Goal: Task Accomplishment & Management: Use online tool/utility

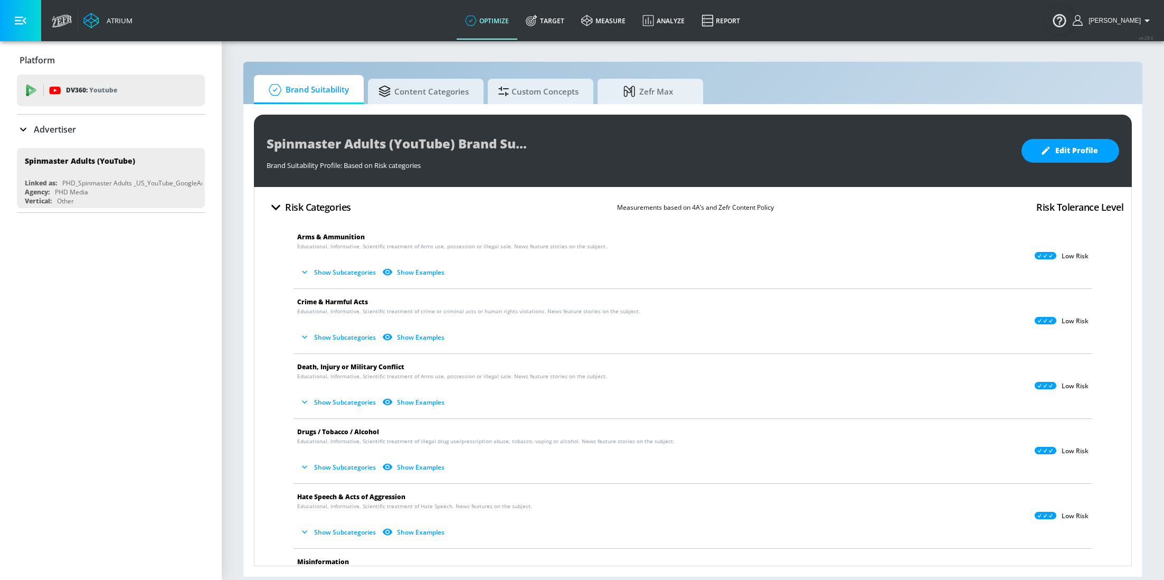
click at [64, 131] on p "Advertiser" at bounding box center [55, 130] width 42 height 12
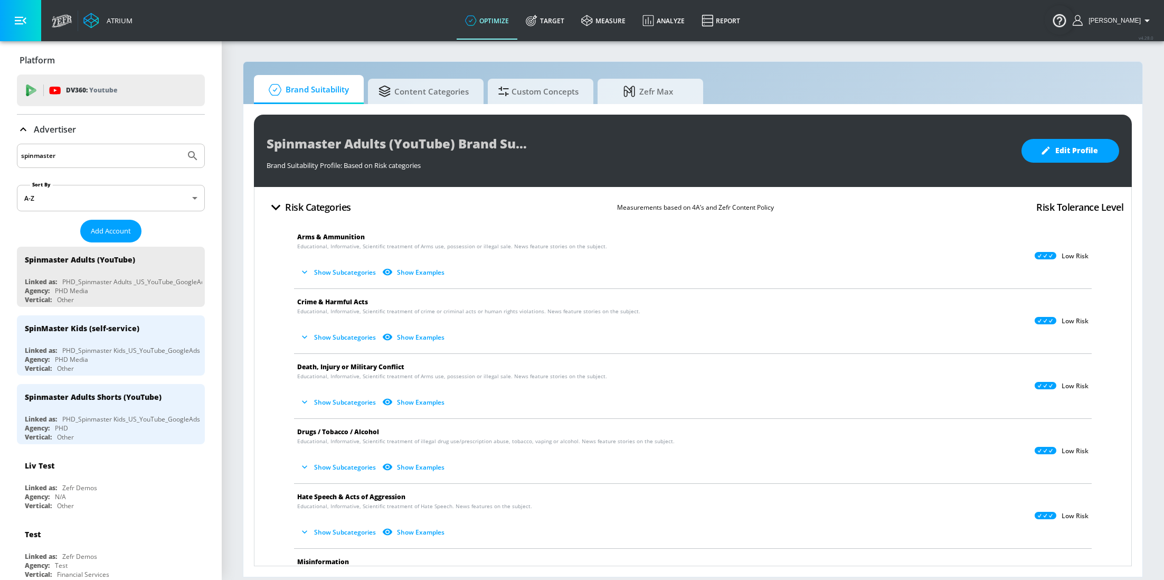
click at [103, 155] on input "spinmaster" at bounding box center [101, 156] width 160 height 14
click at [181, 144] on button "Submit Search" at bounding box center [192, 155] width 23 height 23
click at [84, 359] on div "PHD Media" at bounding box center [71, 359] width 33 height 9
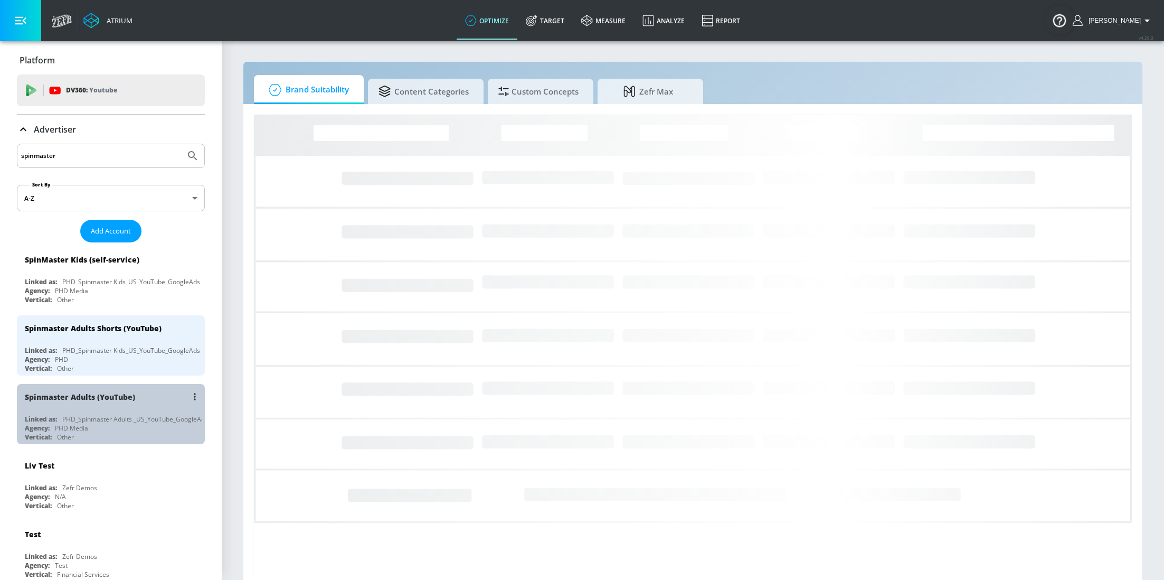
click at [114, 414] on div "PHD_Spinmaster Adults _US_YouTube_GoogleAds" at bounding box center [135, 418] width 146 height 9
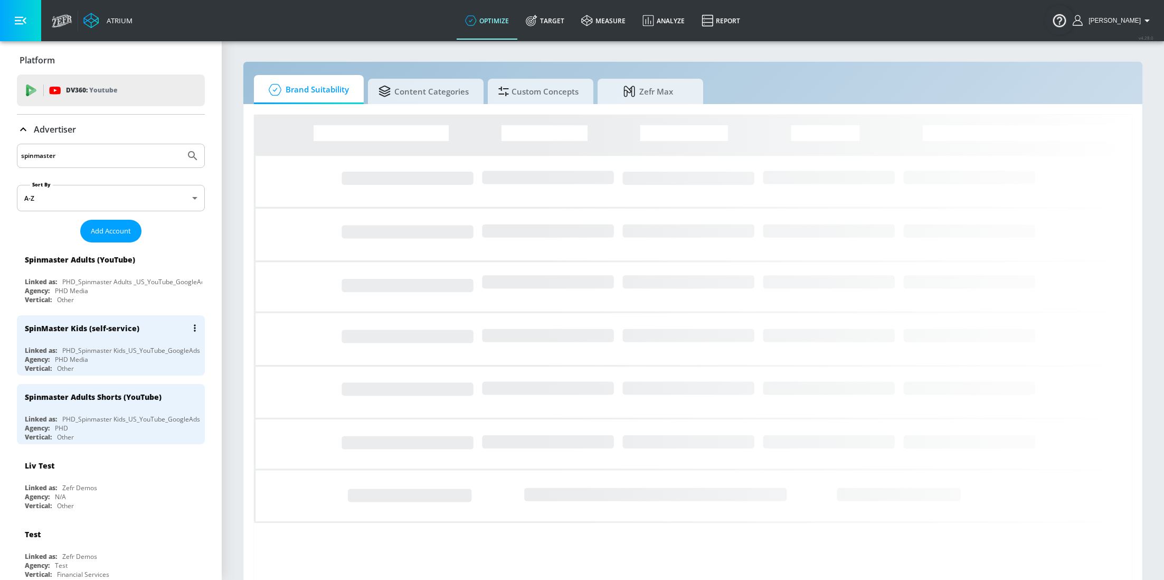
click at [109, 316] on div "SpinMaster Kids (self-service)" at bounding box center [113, 327] width 177 height 25
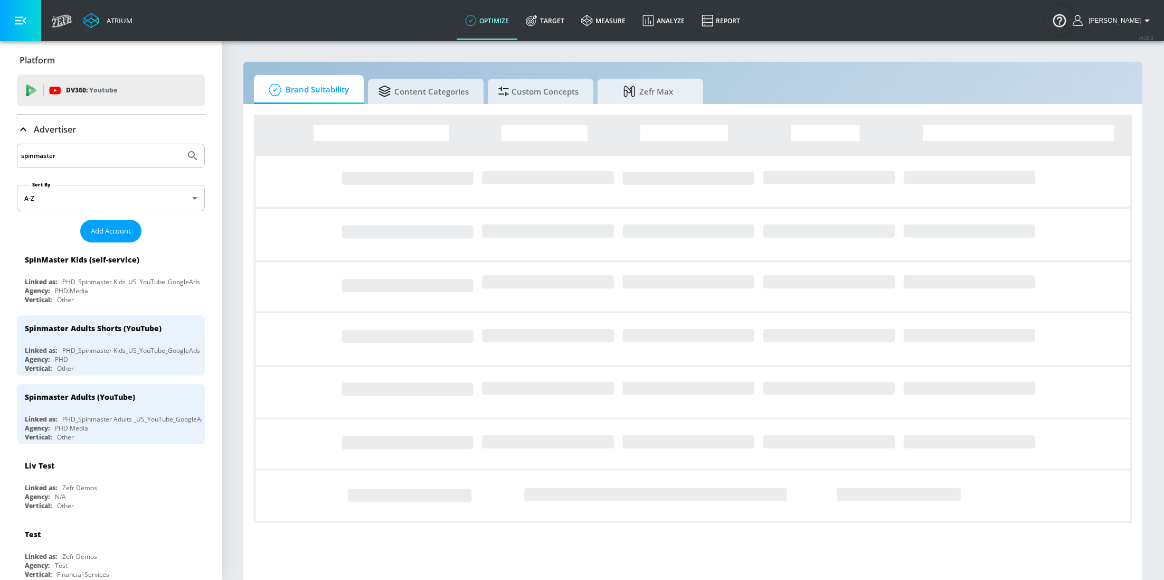
click at [86, 160] on input "spinmaster" at bounding box center [101, 156] width 160 height 14
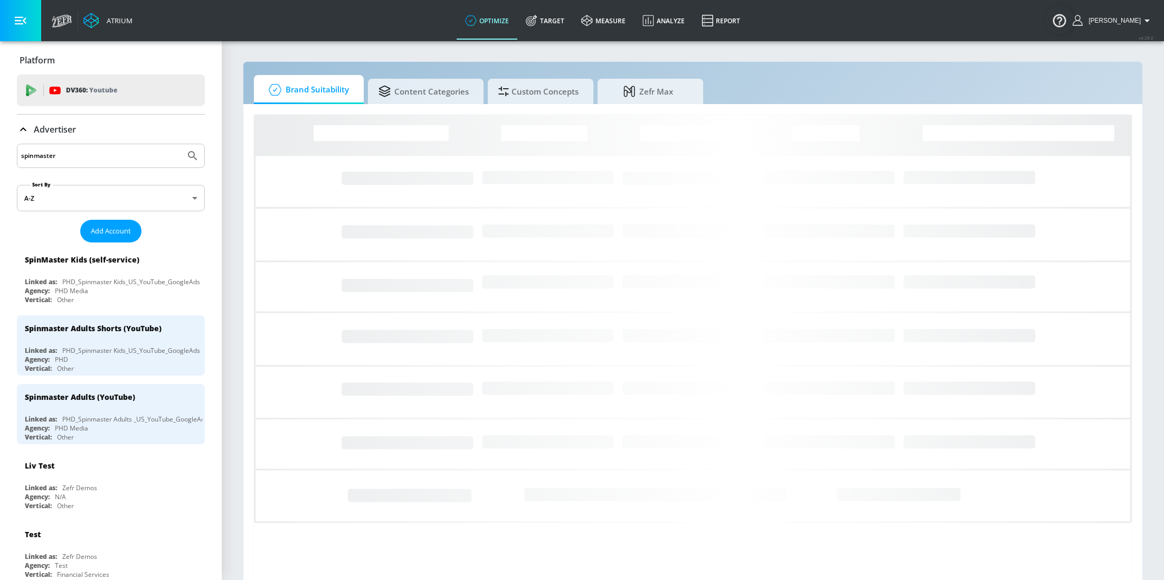
click at [1117, 29] on div "[PERSON_NAME]" at bounding box center [1112, 20] width 91 height 41
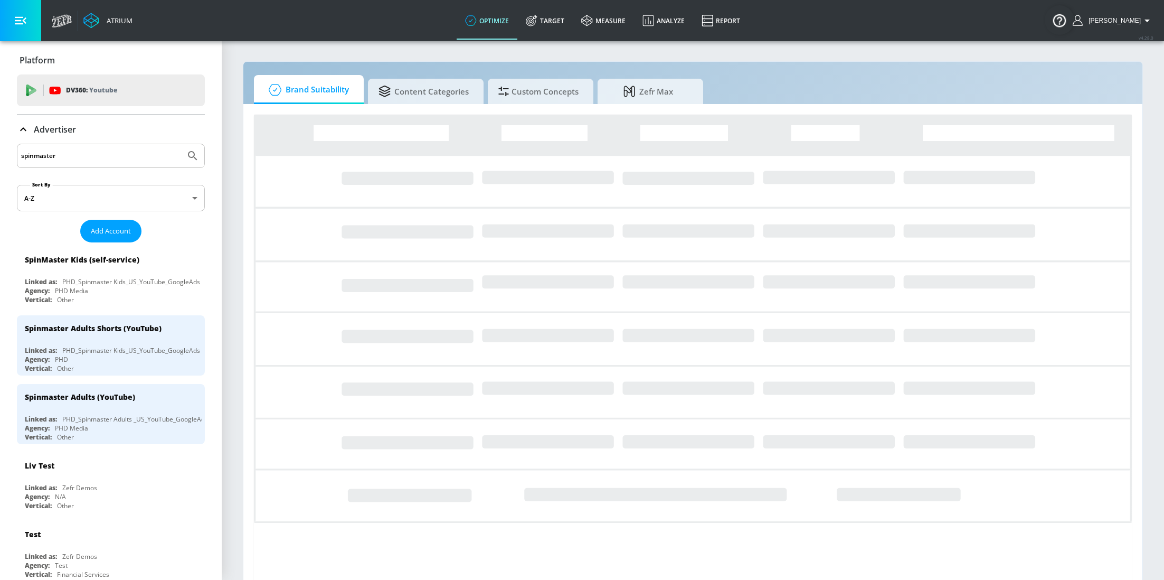
click at [1113, 22] on span "[PERSON_NAME]" at bounding box center [1112, 20] width 56 height 7
click at [1093, 49] on div "Logout" at bounding box center [1108, 49] width 89 height 13
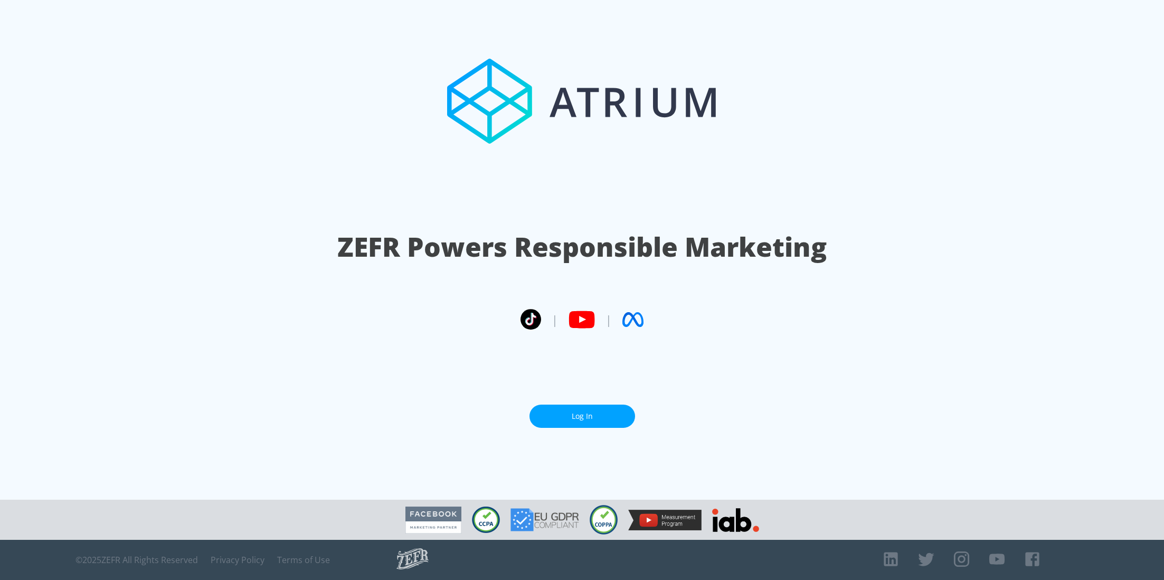
click at [580, 413] on link "Log In" at bounding box center [582, 416] width 106 height 24
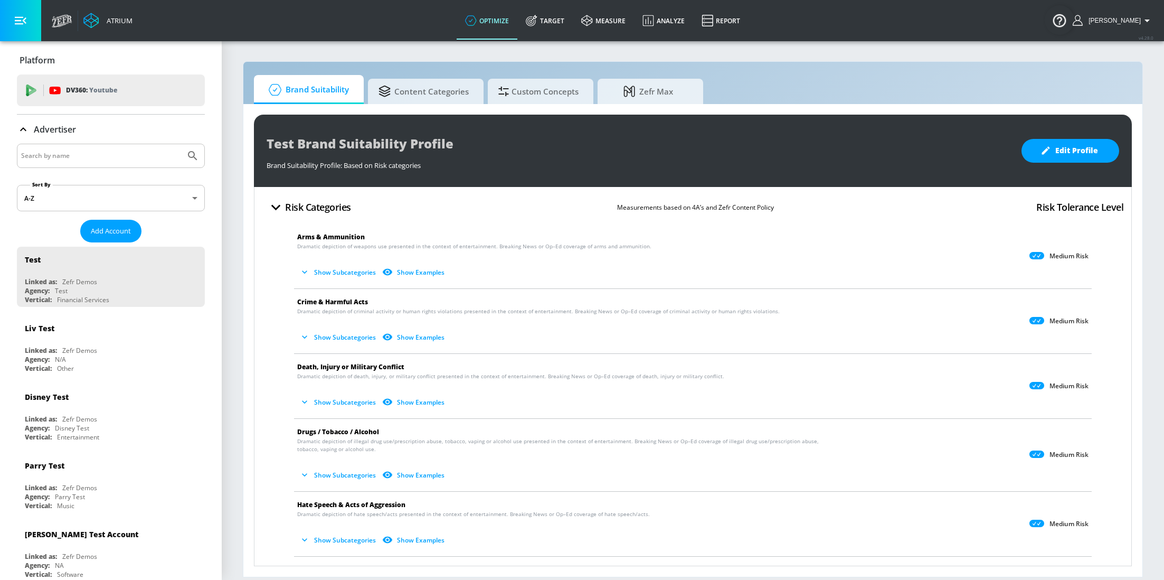
click at [86, 153] on input "Search by name" at bounding box center [101, 156] width 160 height 14
type input "spinmaster"
click at [181, 144] on button "Submit Search" at bounding box center [192, 155] width 23 height 23
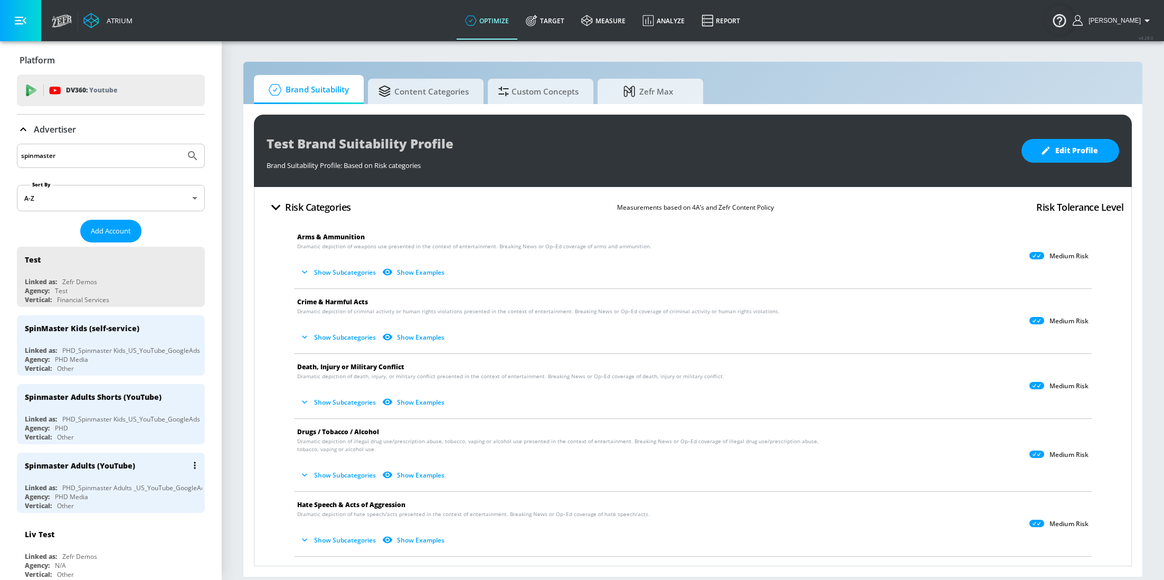
click at [117, 496] on div "Agency: PHD Media" at bounding box center [113, 496] width 177 height 9
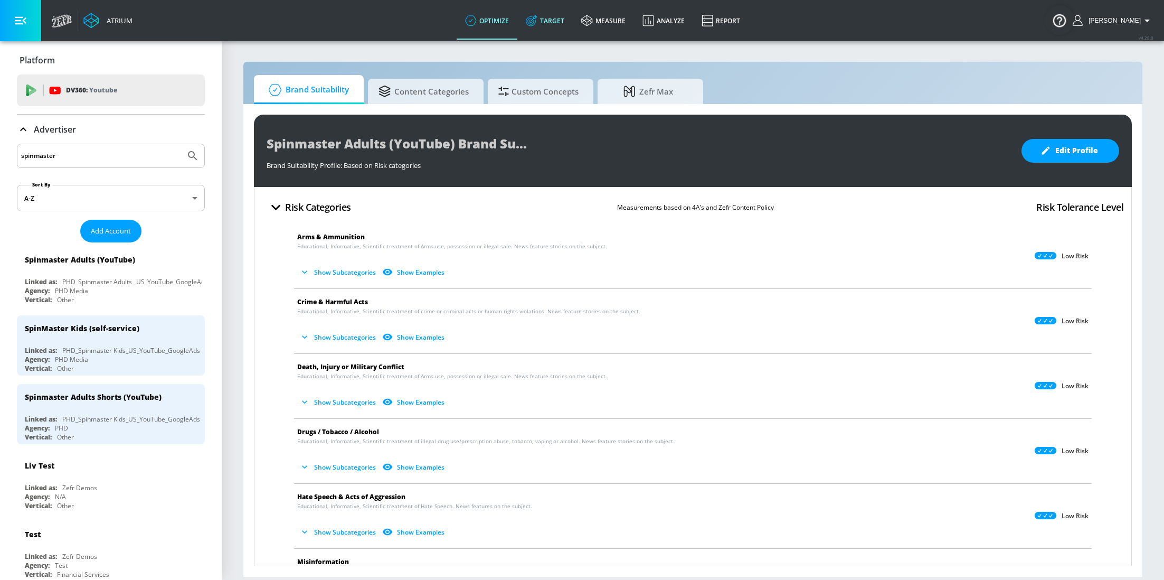
click at [560, 23] on link "Target" at bounding box center [544, 21] width 55 height 38
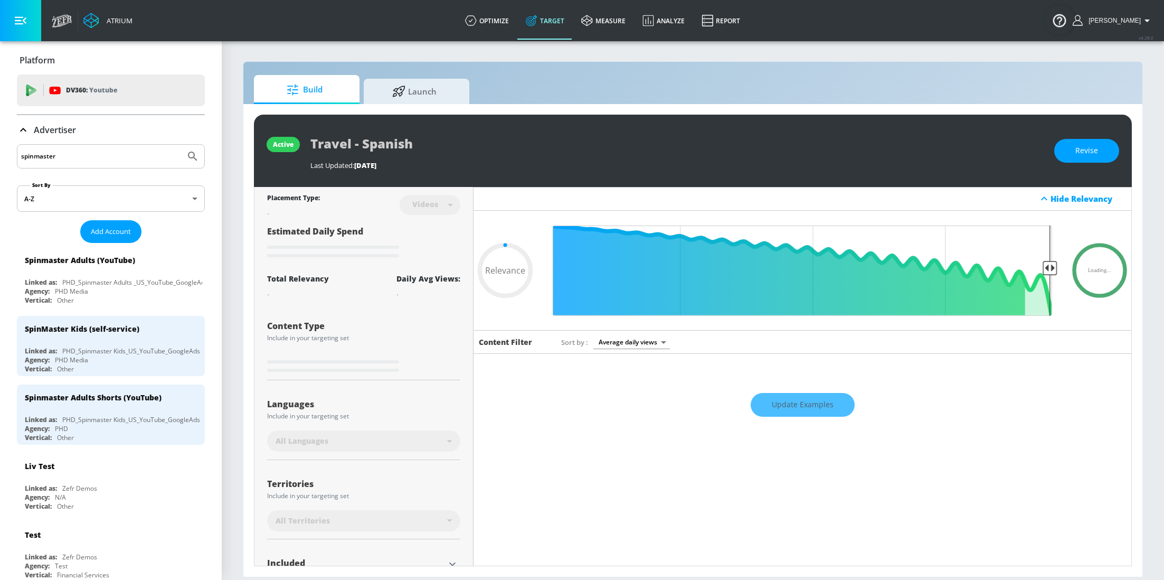
type input "0.05"
click at [415, 98] on span "Launch" at bounding box center [414, 89] width 80 height 25
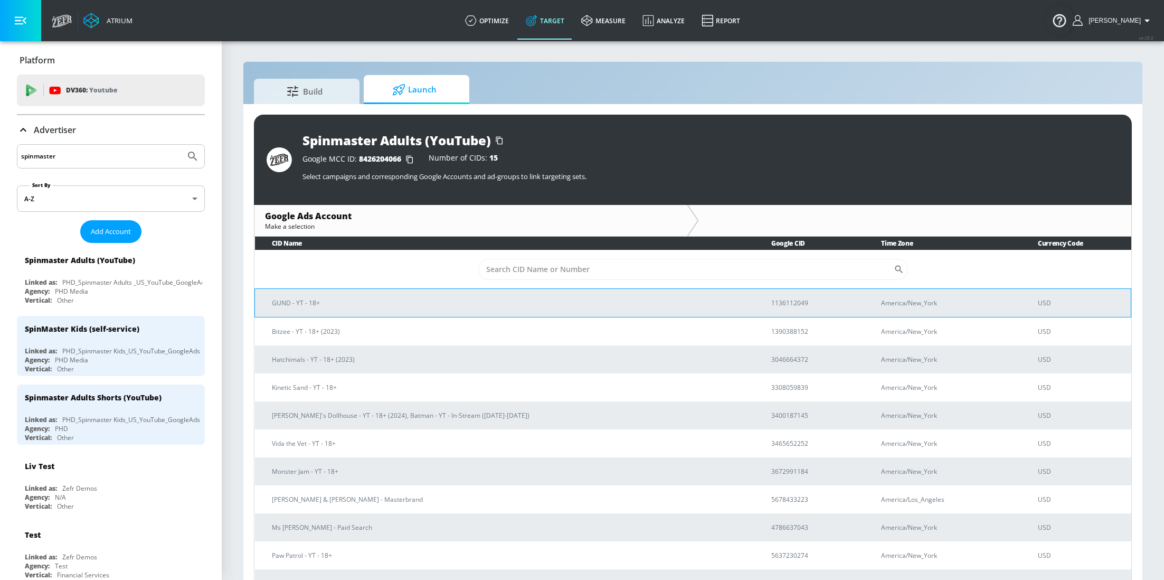
click at [358, 302] on p "GUND - YT - 18+" at bounding box center [509, 302] width 474 height 11
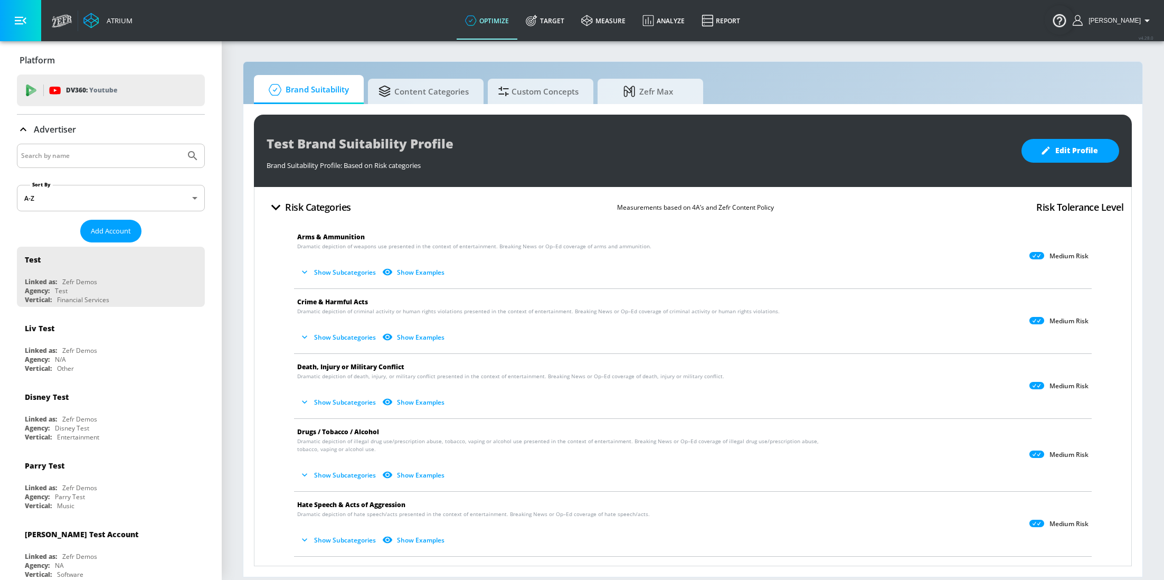
click at [145, 164] on div at bounding box center [111, 156] width 188 height 24
click at [129, 158] on input "Search by name" at bounding box center [101, 156] width 160 height 14
type input "spinmaster"
click at [181, 144] on button "Submit Search" at bounding box center [192, 155] width 23 height 23
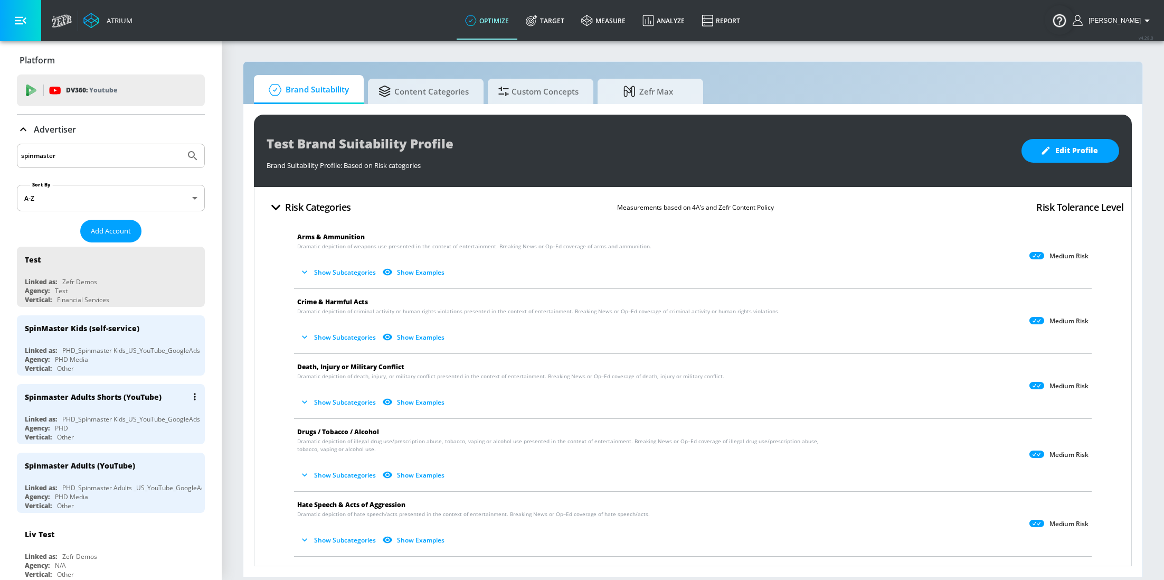
click at [106, 410] on div "Spinmaster Adults Shorts (YouTube) Linked as: PHD_Spinmaster Kids_US_YouTube_Go…" at bounding box center [111, 414] width 188 height 60
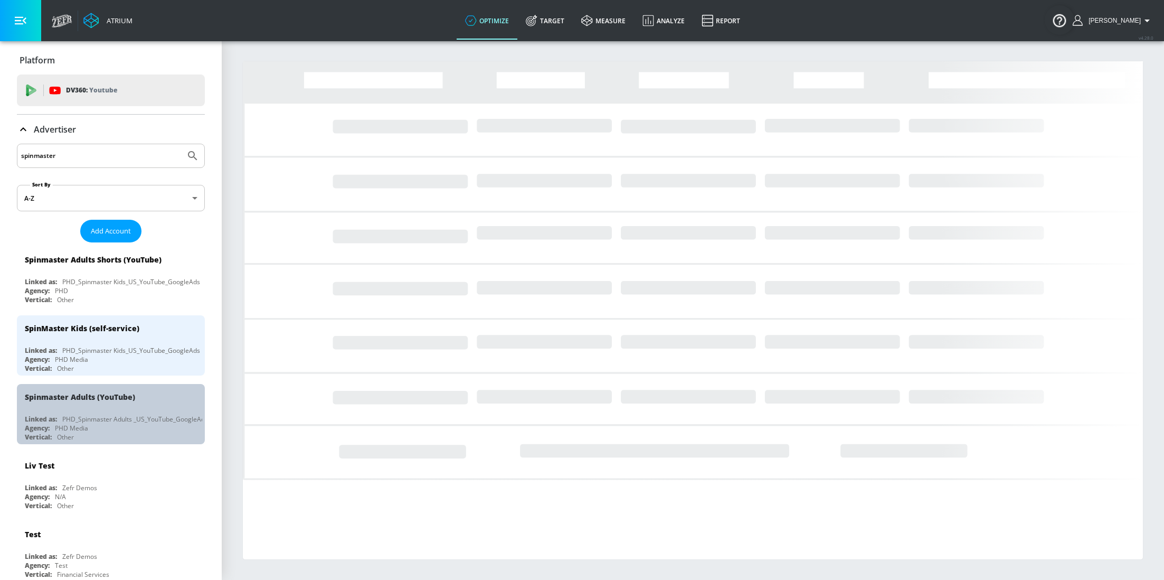
click at [106, 410] on div "Spinmaster Adults (YouTube) Linked as: PHD_Spinmaster Adults _US_YouTube_Google…" at bounding box center [111, 414] width 188 height 60
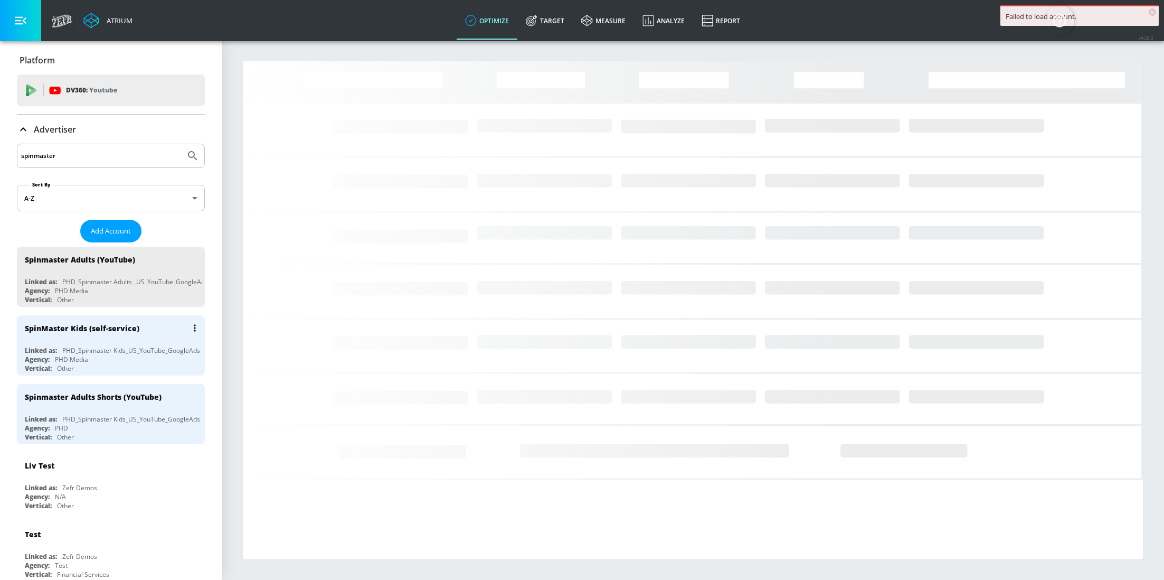
click at [94, 348] on div "PHD_Spinmaster Kids_US_YouTube_GoogleAds" at bounding box center [131, 350] width 138 height 9
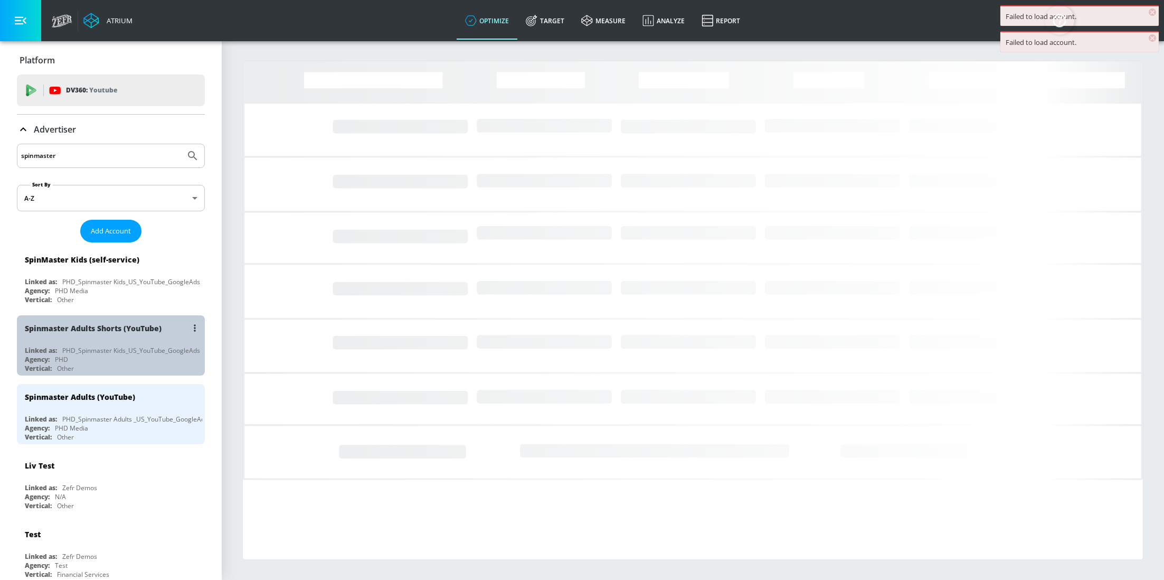
click at [88, 333] on div "Spinmaster Adults Shorts (YouTube)" at bounding box center [113, 327] width 177 height 25
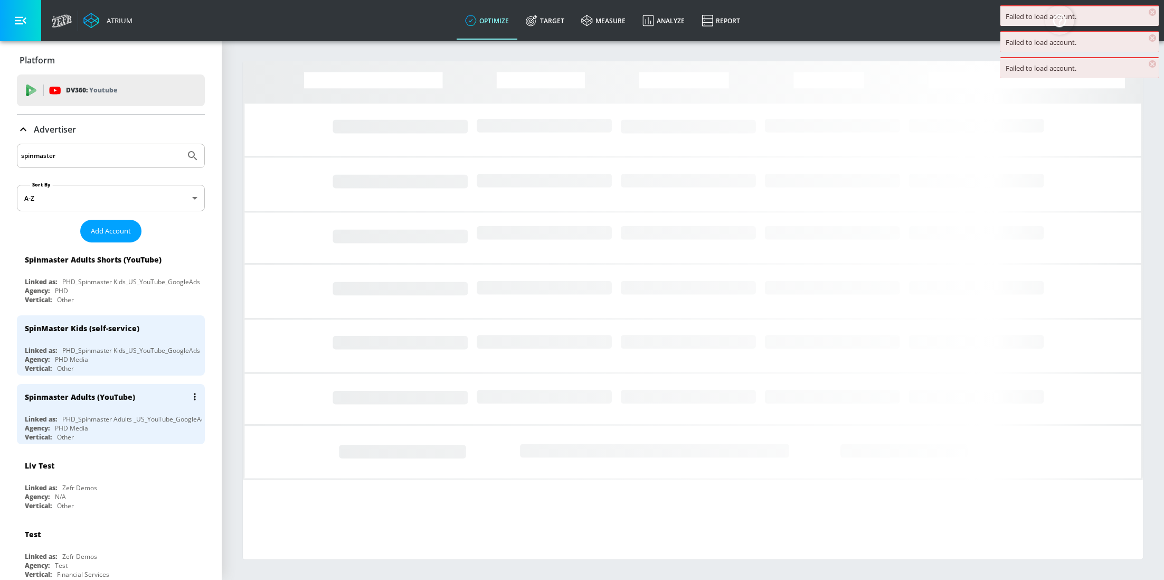
click at [89, 392] on div "Spinmaster Adults (YouTube)" at bounding box center [80, 397] width 110 height 10
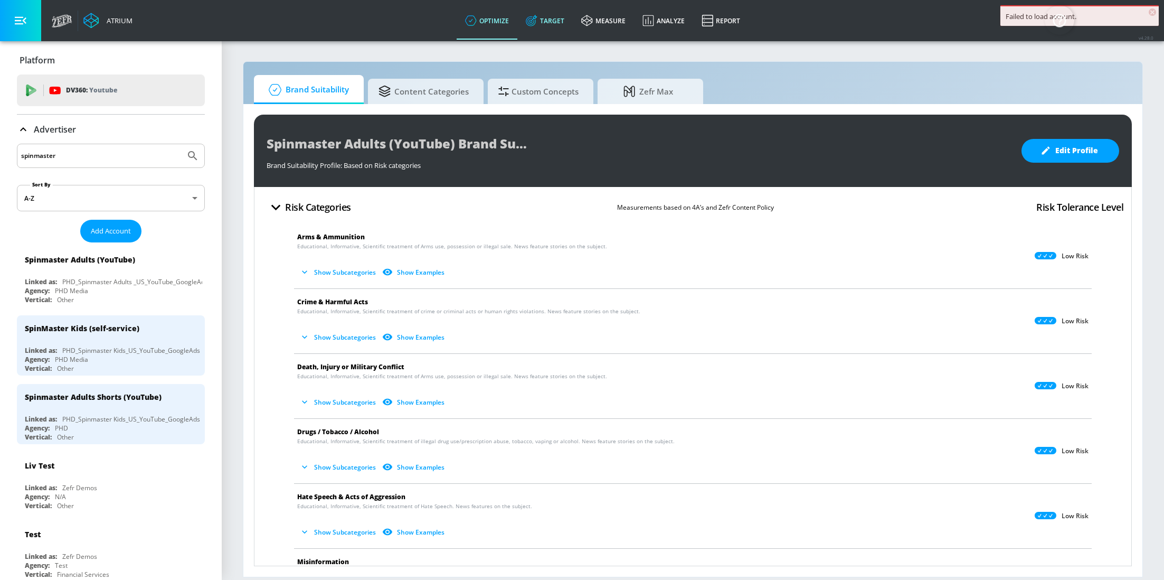
click at [572, 18] on link "Target" at bounding box center [544, 21] width 55 height 38
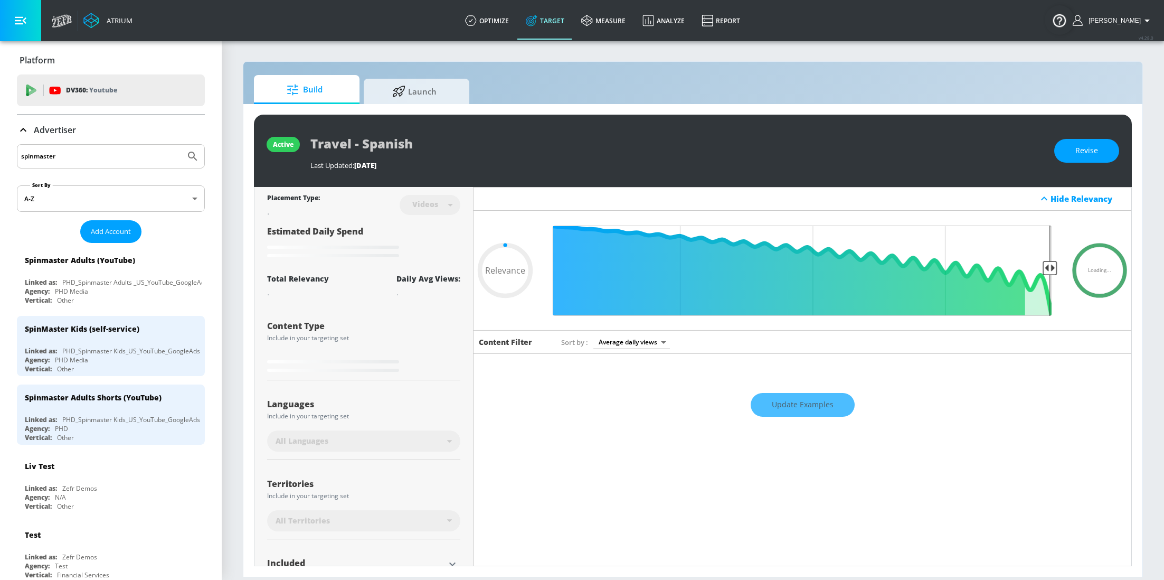
type input "0.05"
click at [430, 102] on span "Launch" at bounding box center [414, 89] width 80 height 25
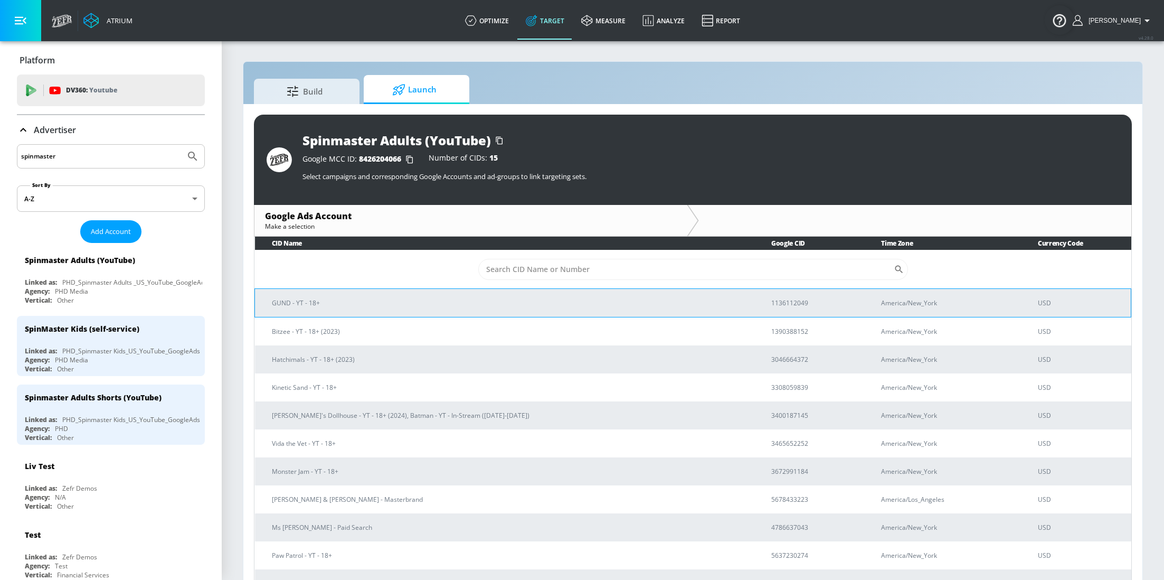
click at [405, 300] on p "GUND - YT - 18+" at bounding box center [509, 302] width 474 height 11
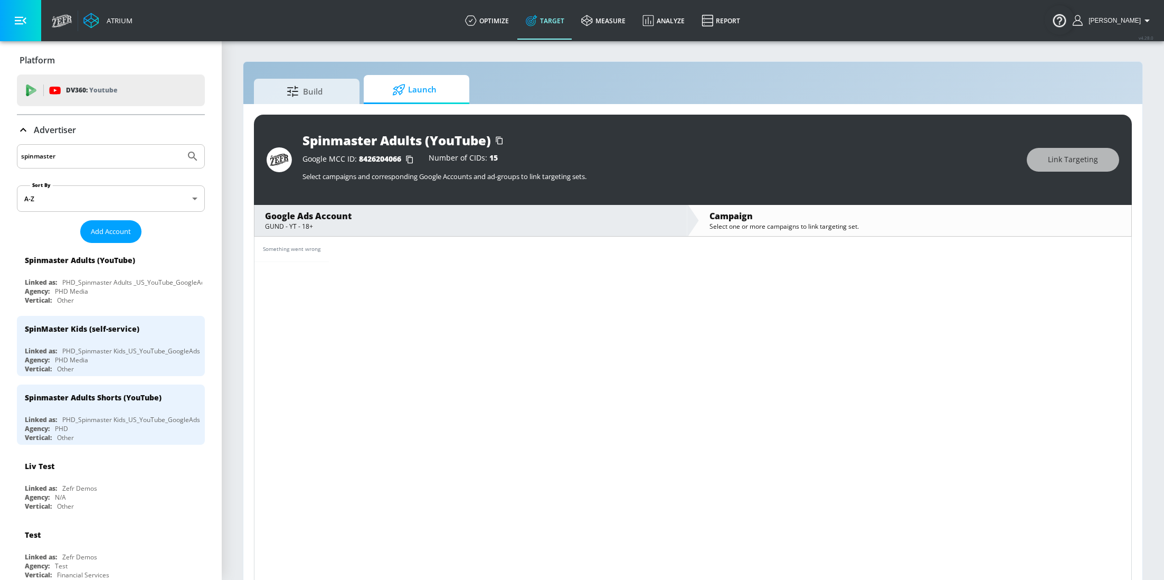
scroll to position [15, 0]
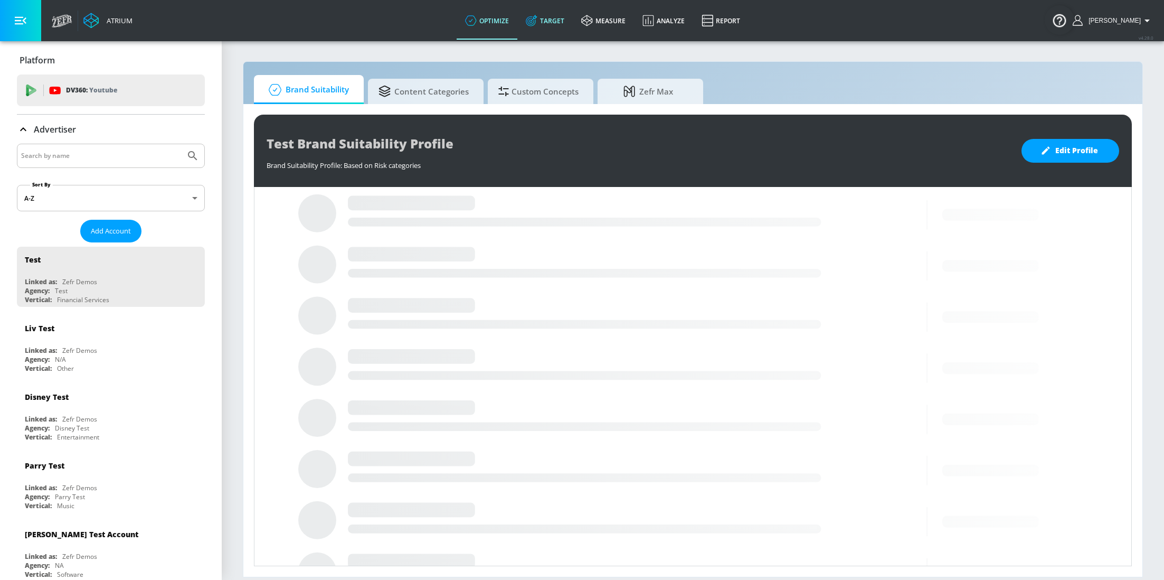
click at [573, 33] on link "Target" at bounding box center [544, 21] width 55 height 38
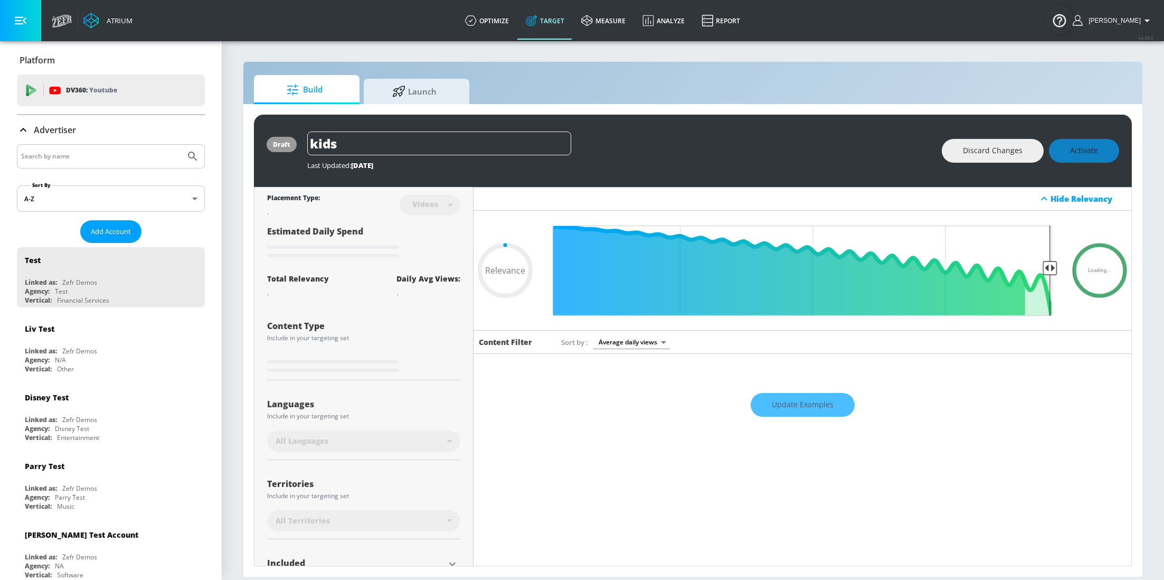
type input "0.05"
click at [1071, 21] on img "Open Resource Center" at bounding box center [1060, 20] width 30 height 30
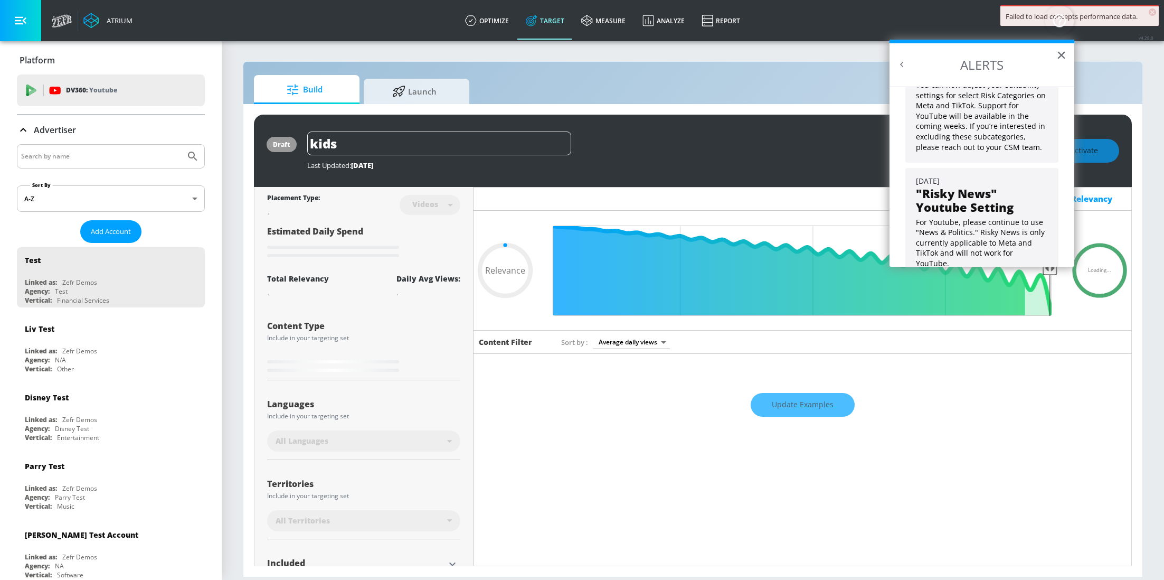
scroll to position [84, 0]
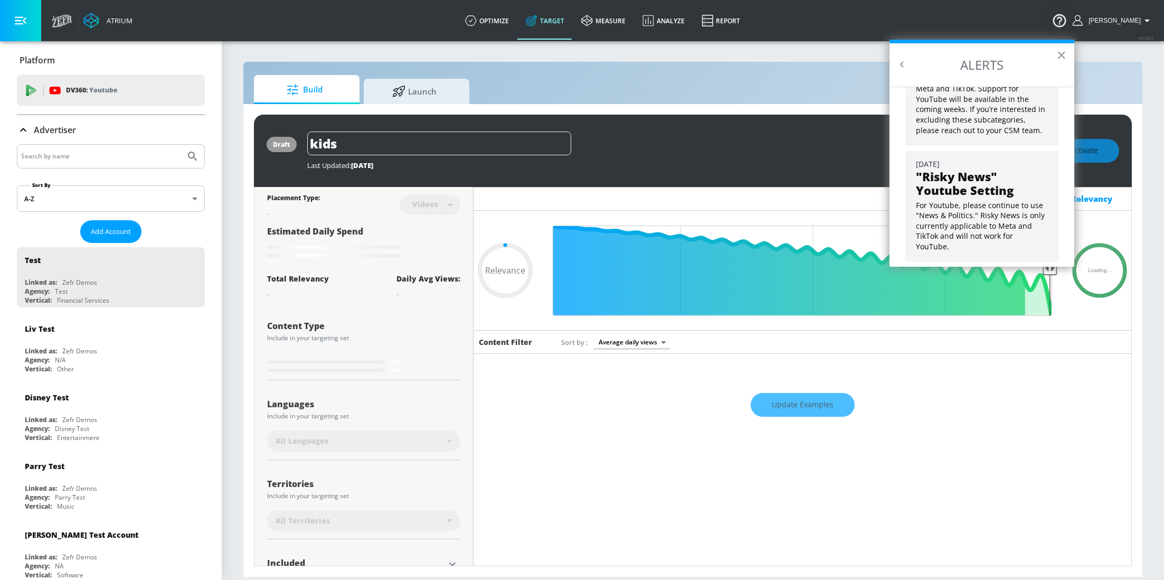
click at [1057, 59] on button "×" at bounding box center [1061, 54] width 10 height 17
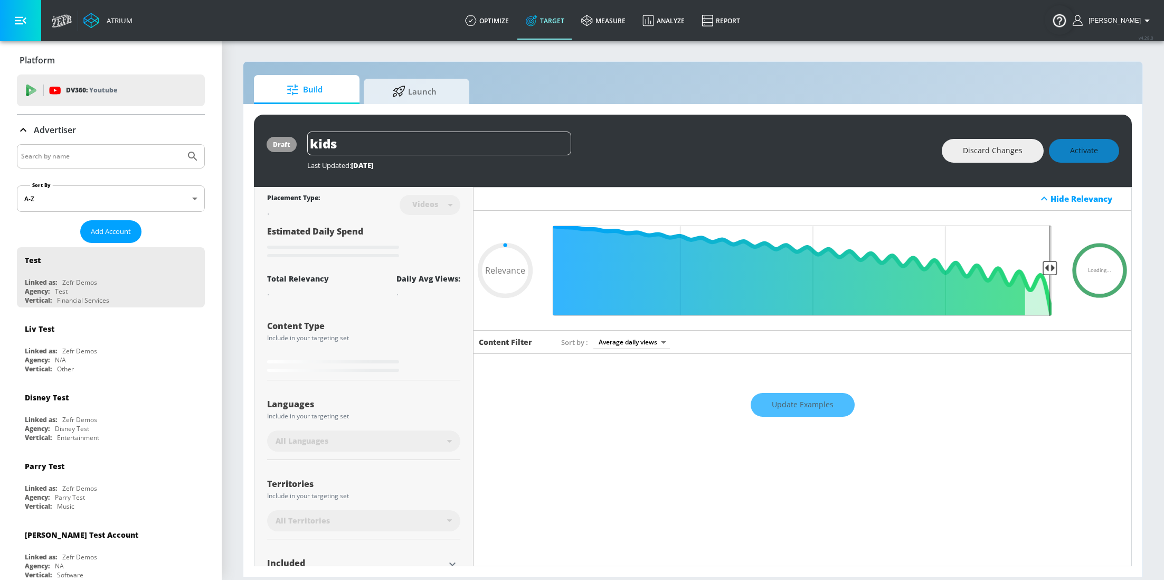
click at [126, 155] on input "Search by name" at bounding box center [101, 156] width 160 height 14
type input "spin"
click at [181, 145] on button "Submit Search" at bounding box center [192, 156] width 23 height 23
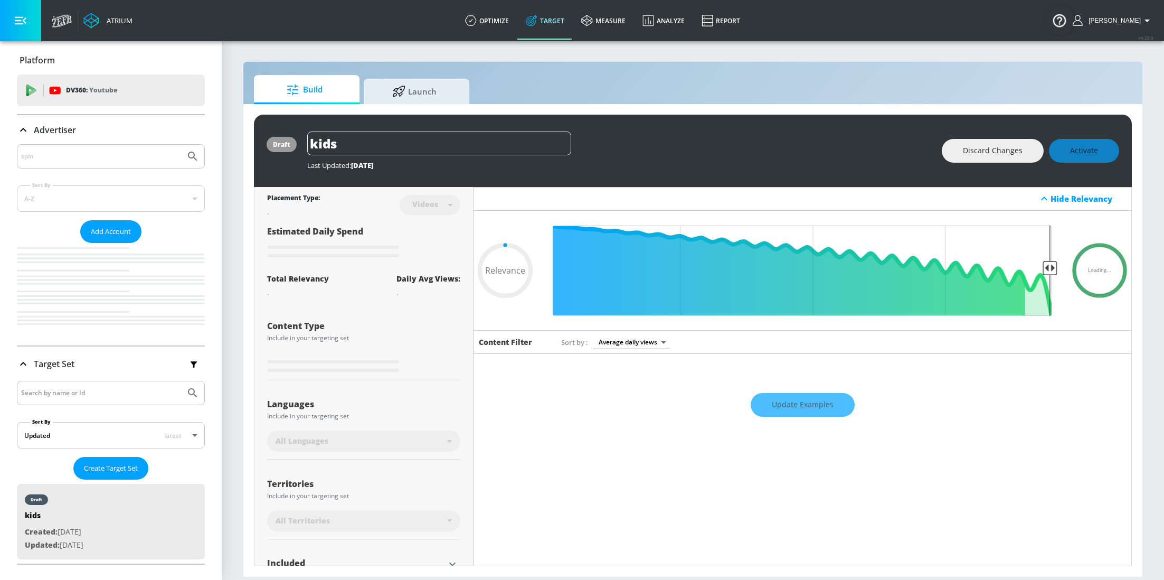
type input "0.05"
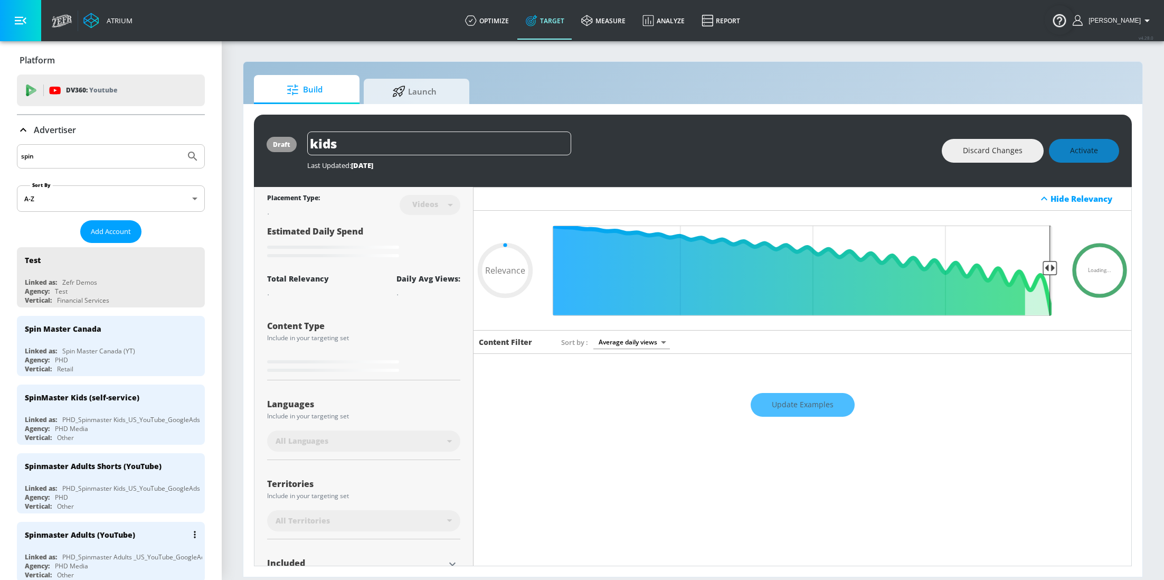
click at [100, 552] on div "PHD_Spinmaster Adults _US_YouTube_GoogleAds" at bounding box center [135, 556] width 146 height 9
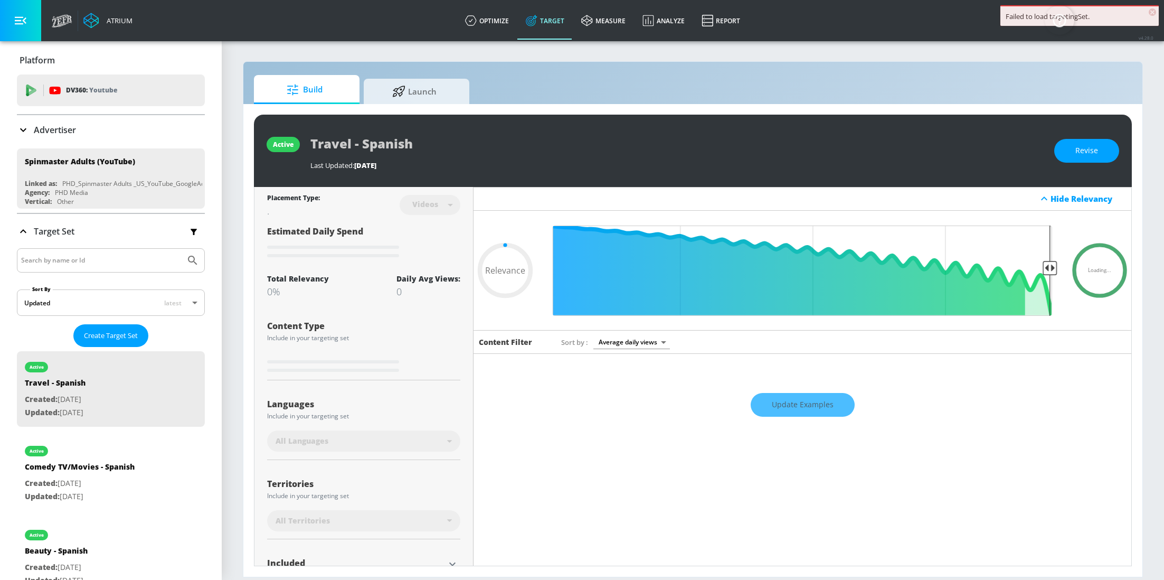
type input "0.05"
click at [420, 78] on span "Launch" at bounding box center [414, 89] width 80 height 25
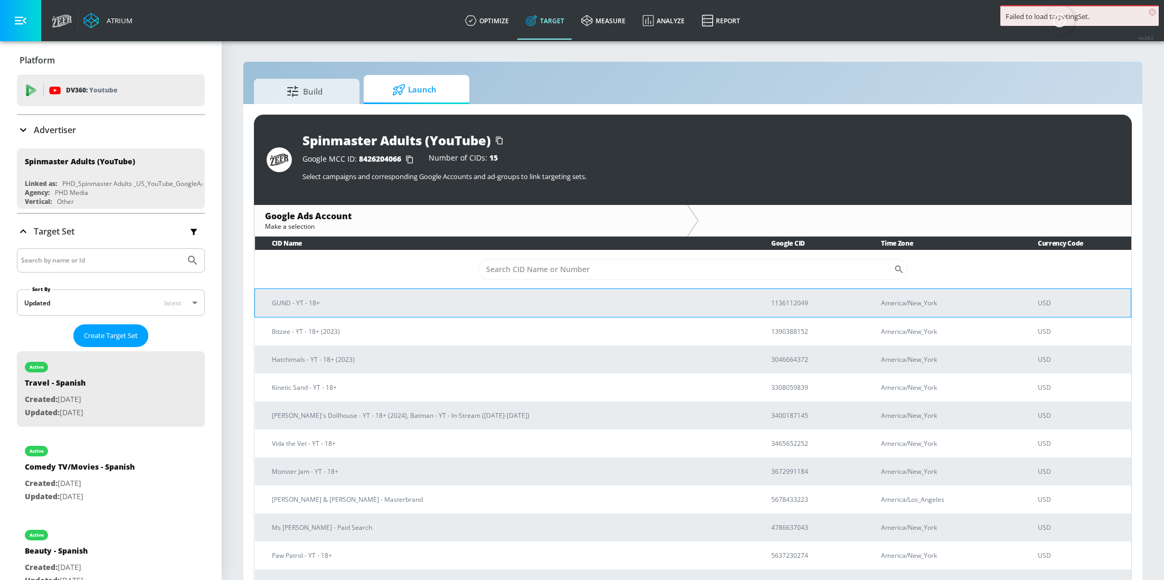
click at [372, 302] on p "GUND - YT - 18+" at bounding box center [509, 302] width 474 height 11
